Goal: Information Seeking & Learning: Learn about a topic

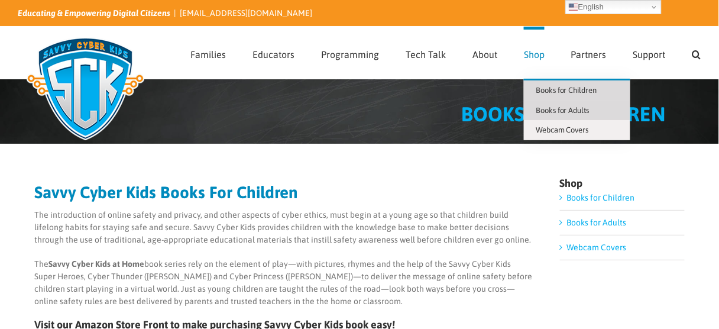
click at [566, 106] on span "Books for Adults" at bounding box center [563, 110] width 54 height 9
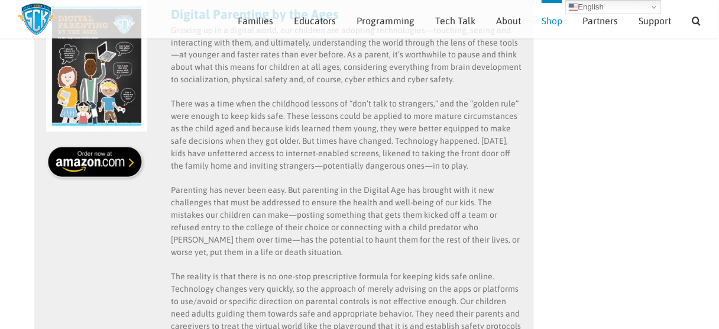
scroll to position [416, 0]
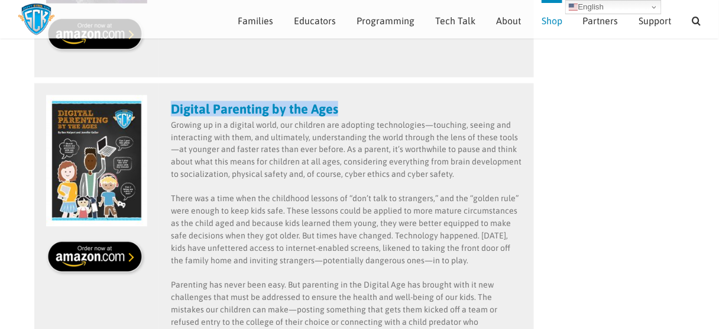
drag, startPoint x: 173, startPoint y: 109, endPoint x: 345, endPoint y: 105, distance: 172.1
click at [345, 105] on h3 "Digital Parenting by the Ages" at bounding box center [346, 108] width 351 height 13
copy strong "Digital Parenting by the Ages"
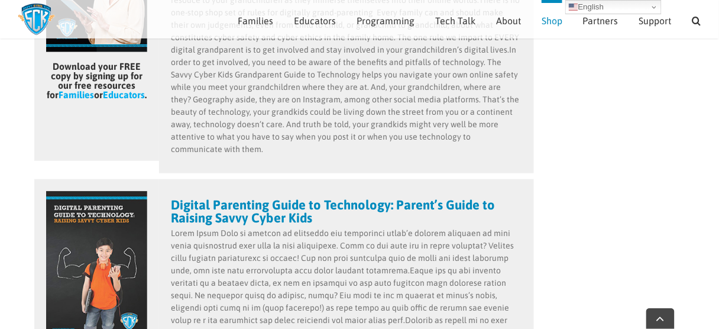
scroll to position [1457, 0]
